Goal: Task Accomplishment & Management: Manage account settings

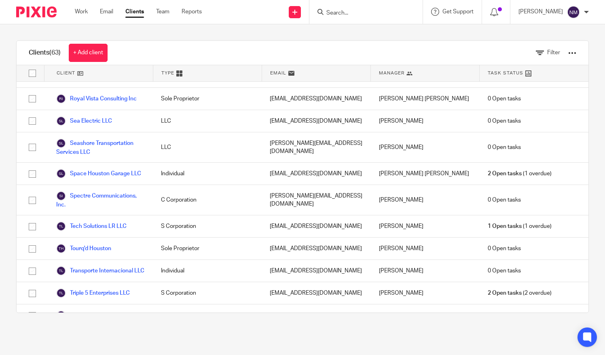
scroll to position [1265, 0]
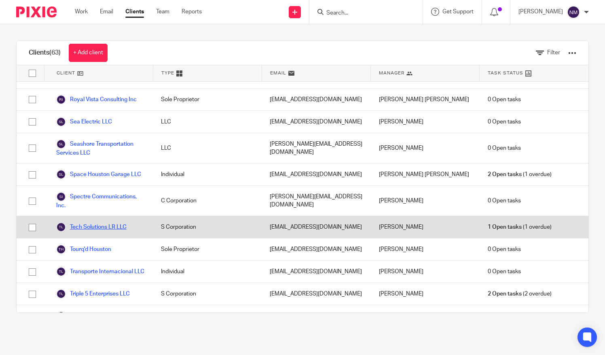
click at [93, 222] on link "Tech Solutions LR LLC" at bounding box center [91, 227] width 70 height 10
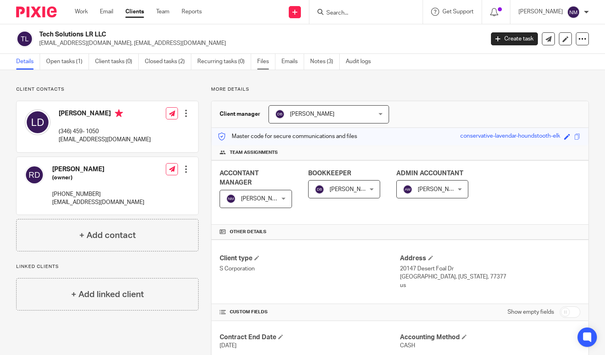
click at [263, 63] on link "Files" at bounding box center [266, 62] width 18 height 16
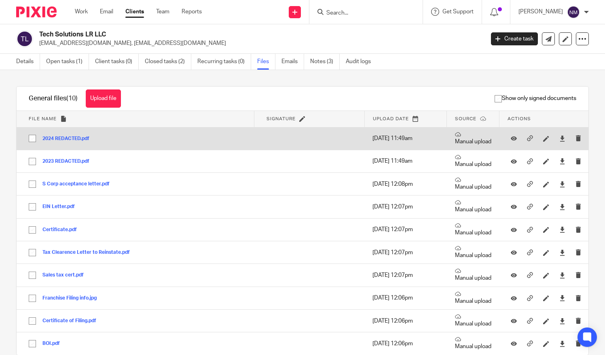
click at [61, 137] on button "2024 REDACTED.pdf" at bounding box center [68, 139] width 53 height 6
